Goal: Complete application form: Complete application form

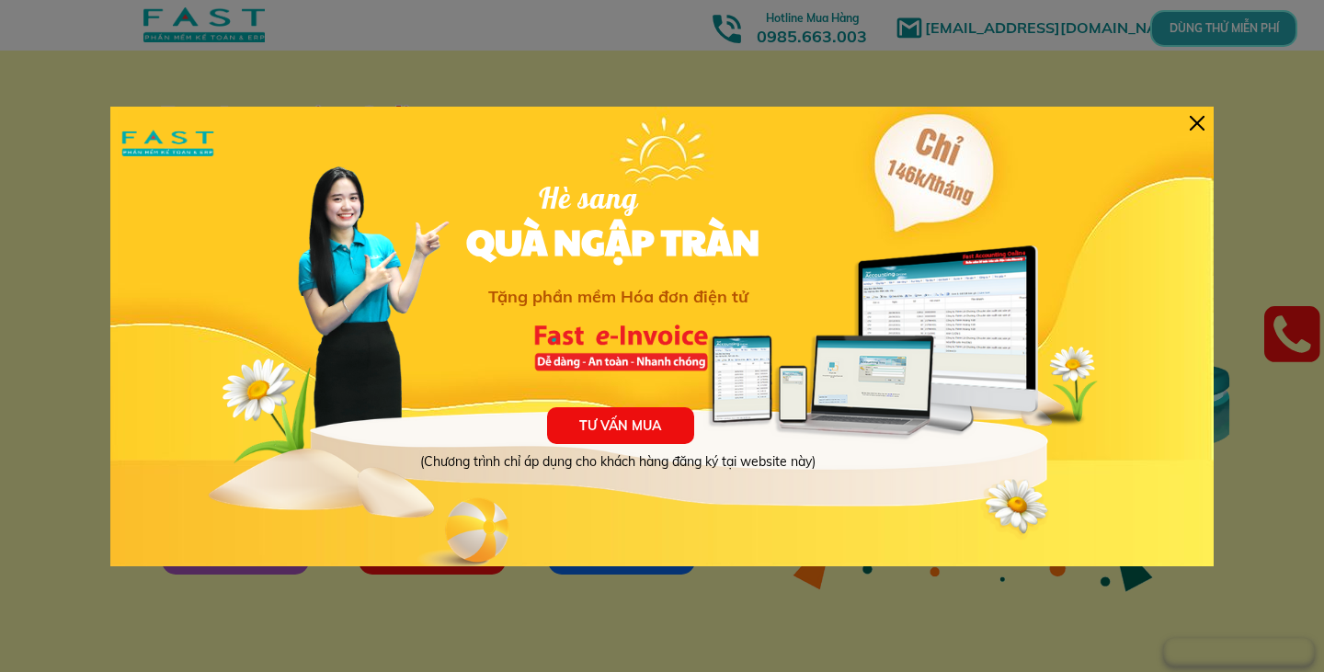
click at [1203, 110] on div "TƯ VẤN MUA (Chương trình chỉ áp dụng cho khách hàng đăng ký tại website này) Hè…" at bounding box center [661, 337] width 1103 height 460
click at [1201, 116] on div at bounding box center [1197, 123] width 15 height 15
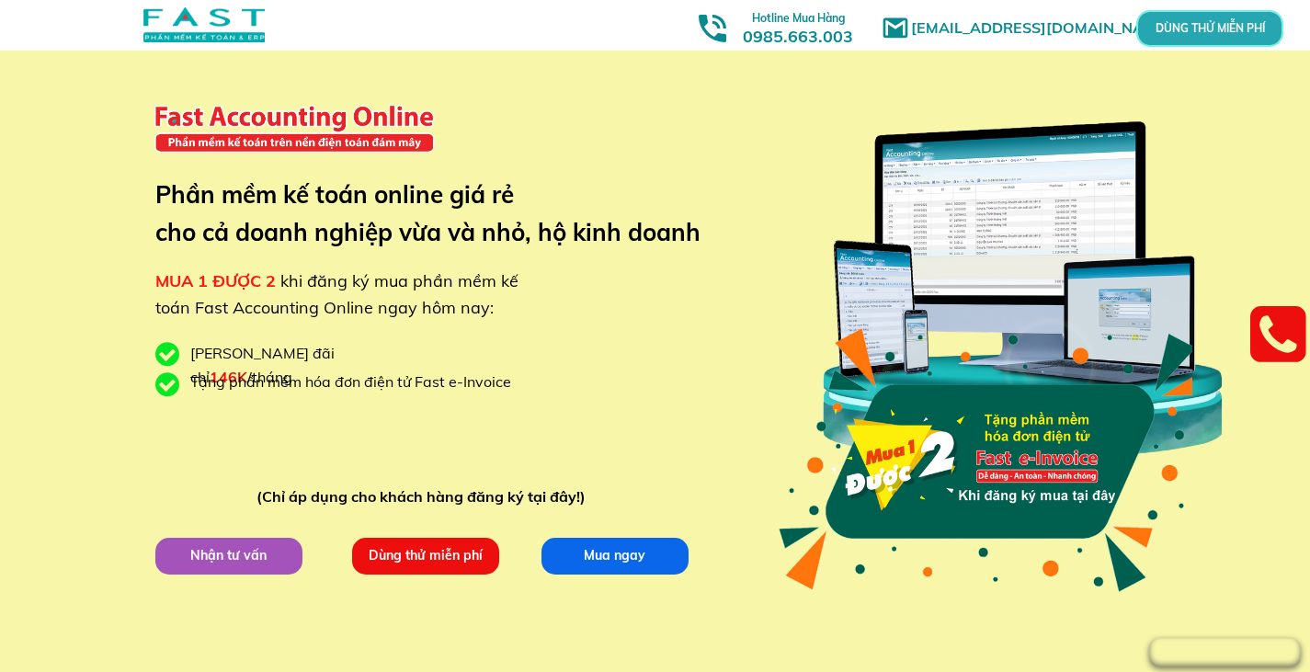
click at [459, 552] on p "Dùng thử miễn phí" at bounding box center [424, 555] width 147 height 37
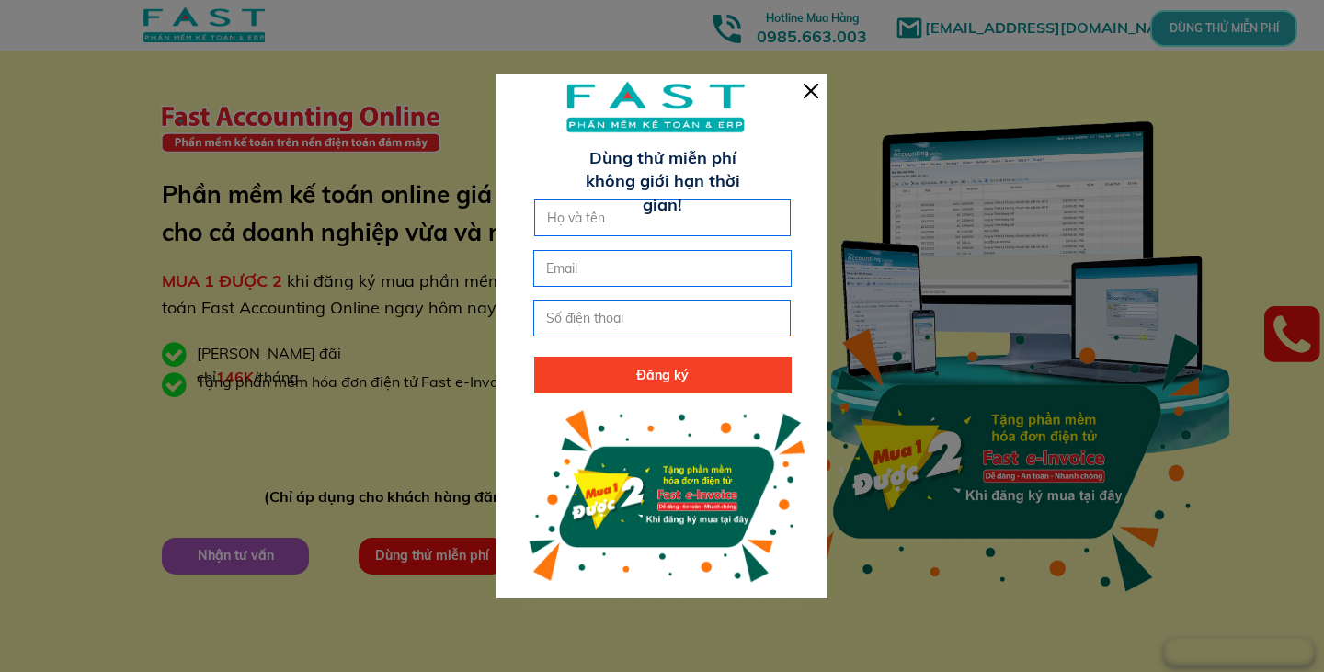
click at [811, 91] on div at bounding box center [811, 91] width 15 height 15
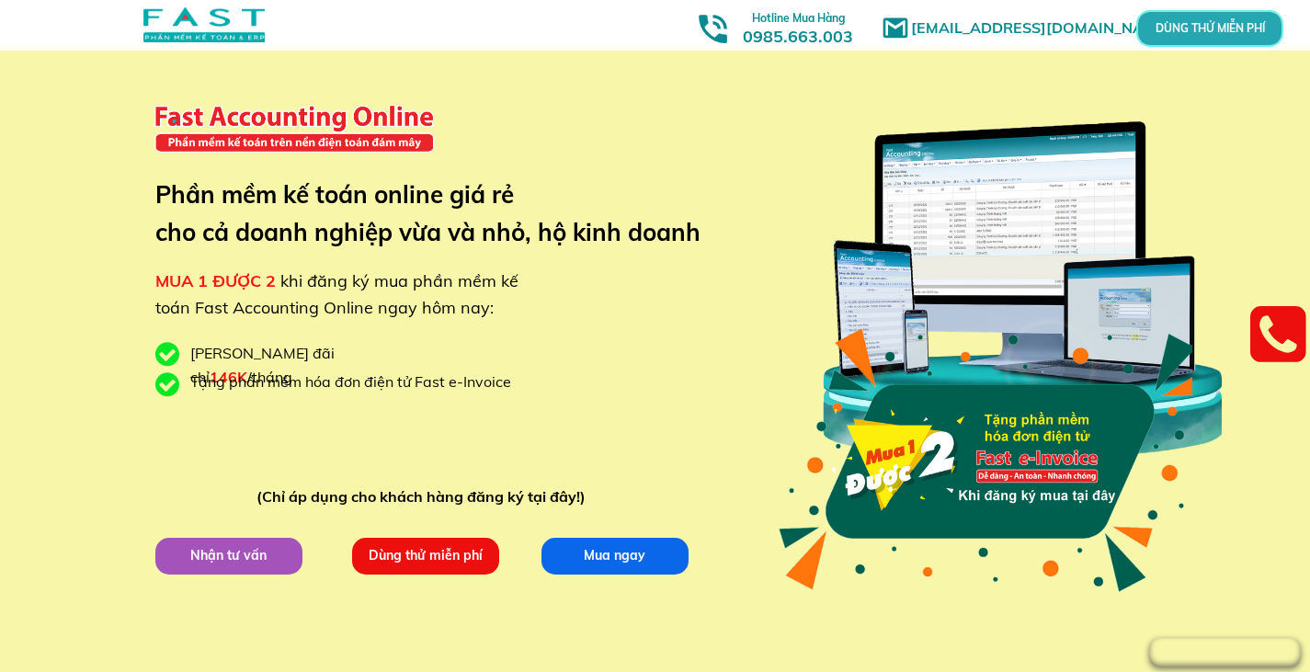
click at [241, 569] on p "Nhận tư vấn" at bounding box center [228, 555] width 149 height 37
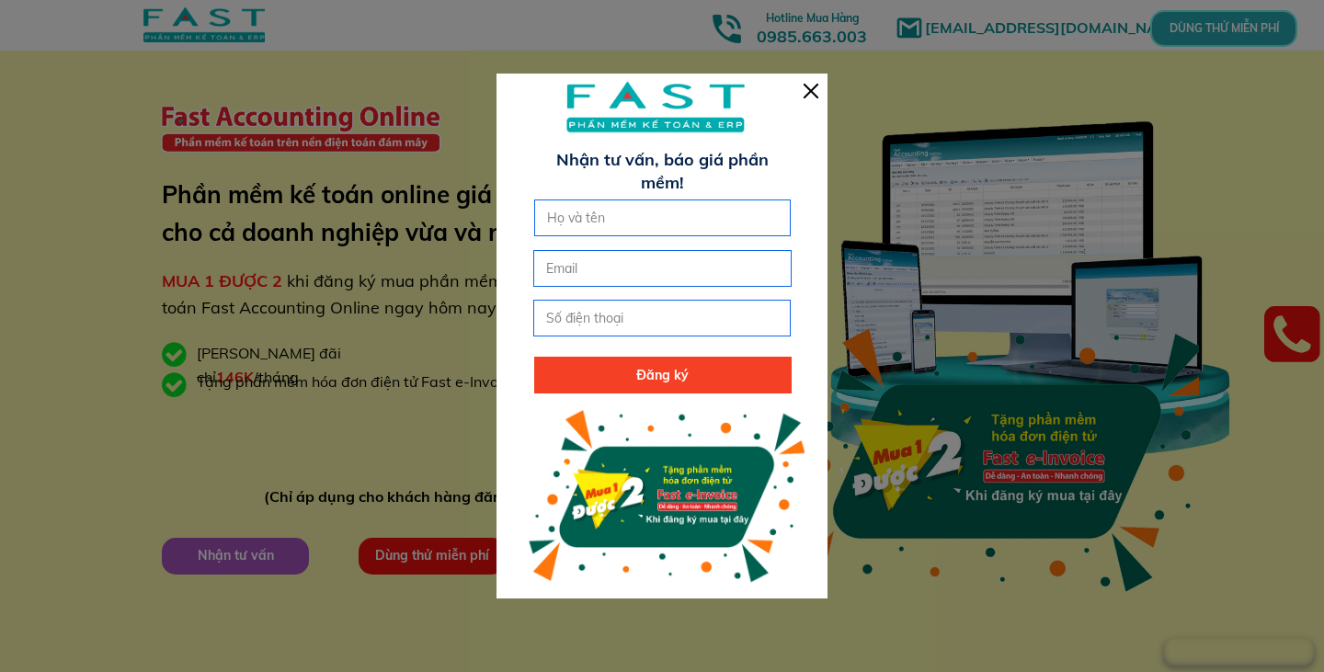
click at [649, 196] on div at bounding box center [661, 336] width 331 height 524
click at [645, 212] on input "text" at bounding box center [662, 217] width 241 height 35
type input "phuong"
click at [599, 269] on input "email" at bounding box center [662, 268] width 241 height 35
type input "p"
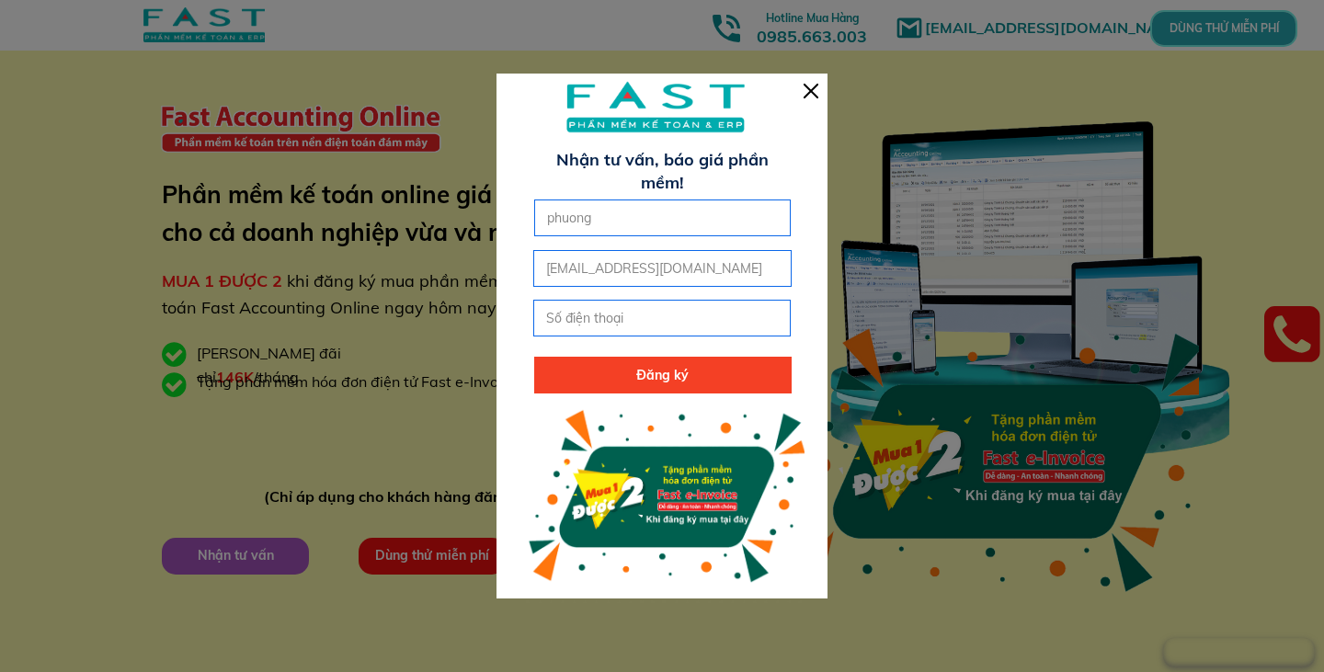
type input "[EMAIL_ADDRESS][DOMAIN_NAME]"
click at [617, 315] on input "tel" at bounding box center [662, 318] width 241 height 35
type input "0973337362"
click at [625, 356] on form "Đăng ký phuong 0973337362 [EMAIL_ADDRESS][DOMAIN_NAME]" at bounding box center [662, 297] width 258 height 194
click at [624, 373] on p "Đăng ký" at bounding box center [662, 375] width 257 height 37
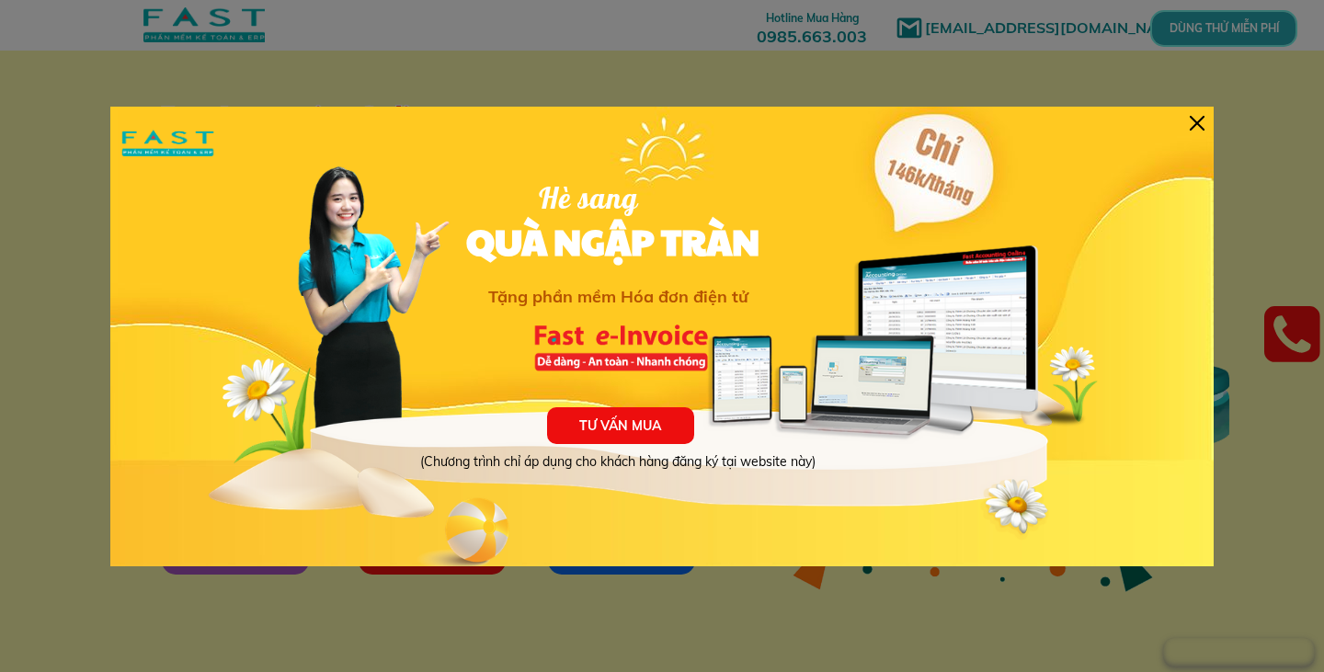
click at [1202, 132] on div "TƯ VẤN MUA (Chương trình chỉ áp dụng cho khách hàng đăng ký tại website này) Hè…" at bounding box center [661, 337] width 1103 height 460
click at [1186, 123] on div "TƯ VẤN MUA (Chương trình chỉ áp dụng cho khách hàng đăng ký tại website này) Hè…" at bounding box center [661, 337] width 1103 height 460
click at [1196, 116] on div at bounding box center [1197, 123] width 15 height 15
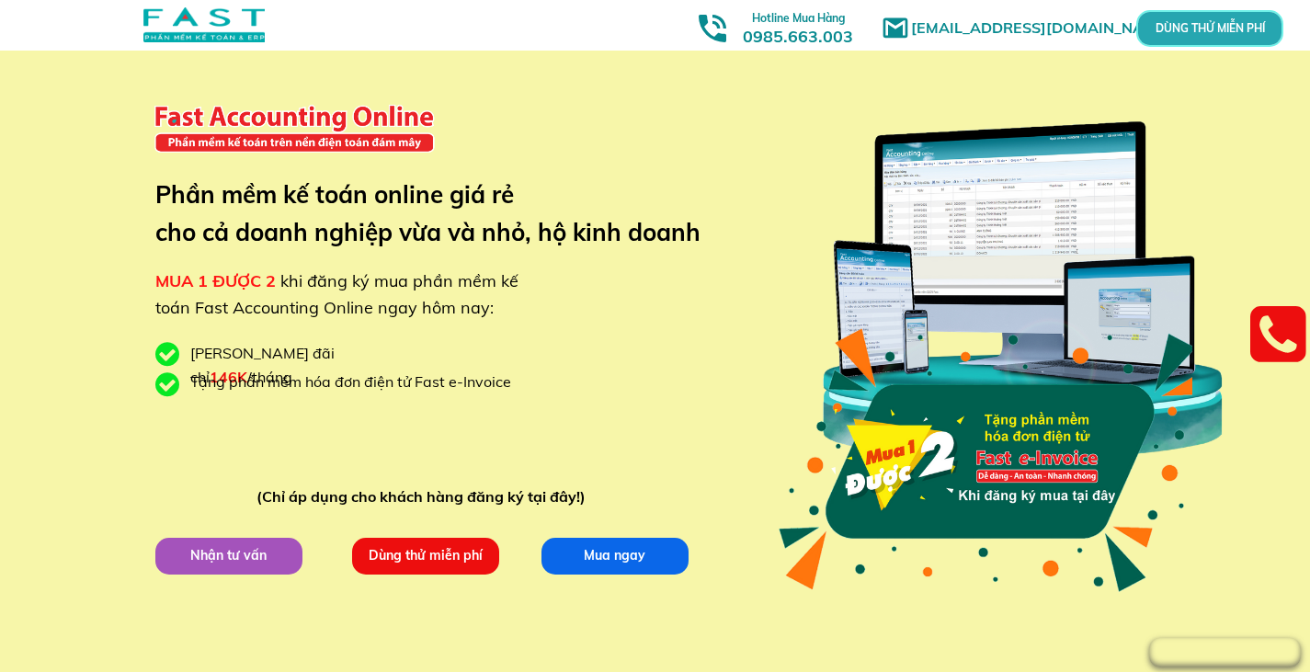
click at [464, 536] on div "marketingfasthn@gmail.com MUA 1 ĐƯỢC 2 khi đăng ký mua phần mềm kế toán Fast Ac…" at bounding box center [655, 346] width 883 height 693
click at [470, 550] on p "Dùng thử miễn phí" at bounding box center [425, 556] width 153 height 38
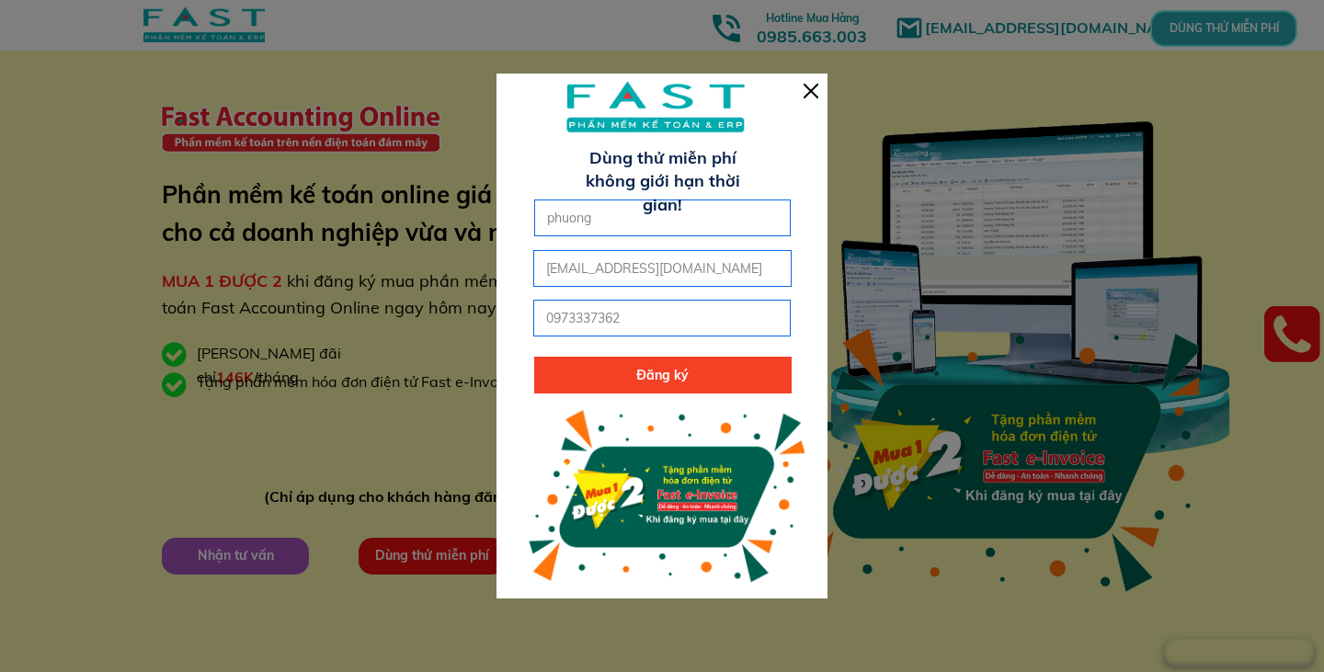
click at [737, 384] on p "Đăng ký" at bounding box center [662, 375] width 257 height 37
